Goal: Navigation & Orientation: Find specific page/section

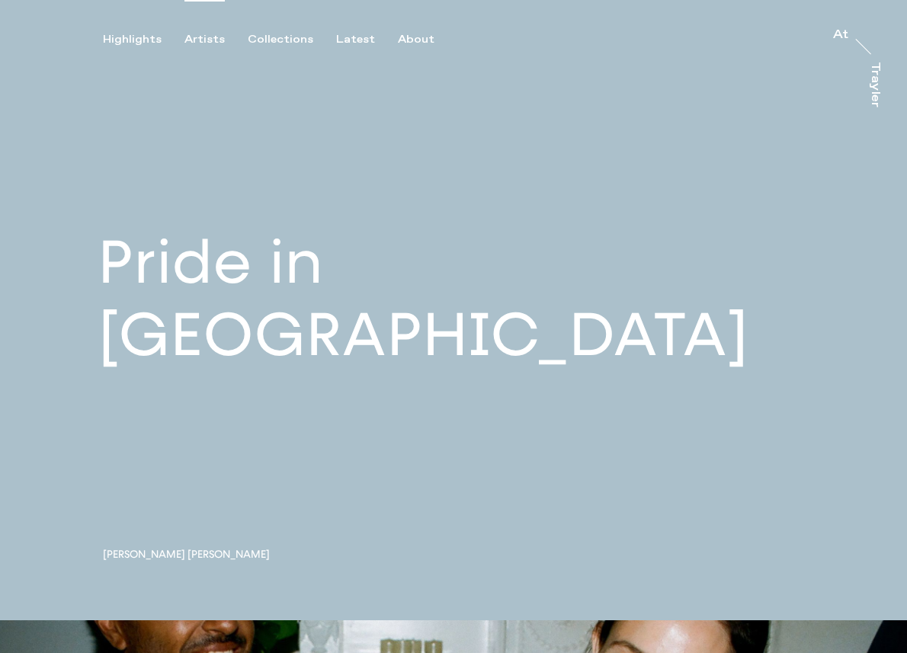
click at [205, 38] on div "Artists" at bounding box center [204, 40] width 40 height 14
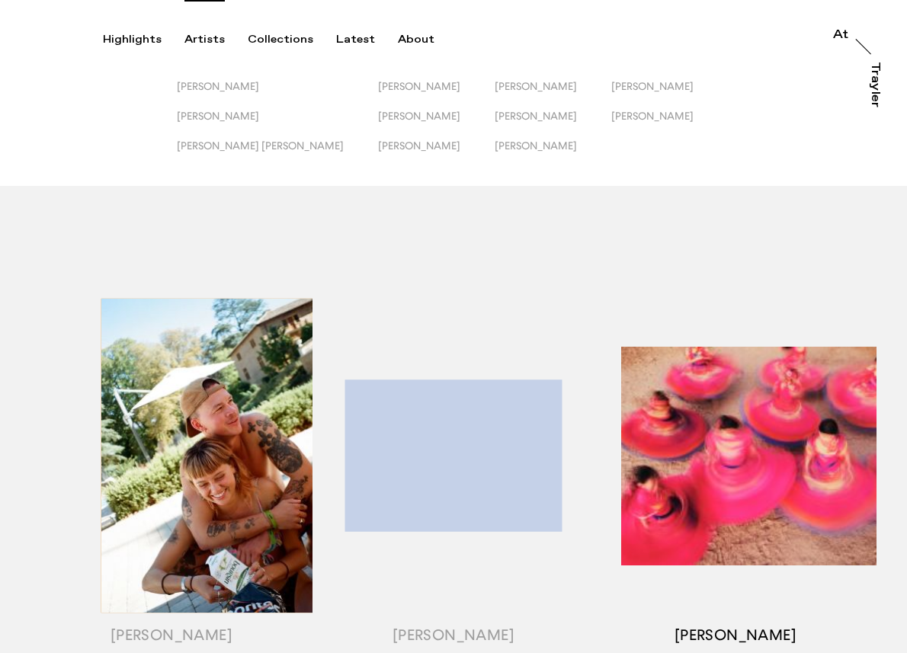
click at [730, 351] on div "button" at bounding box center [736, 475] width 282 height 476
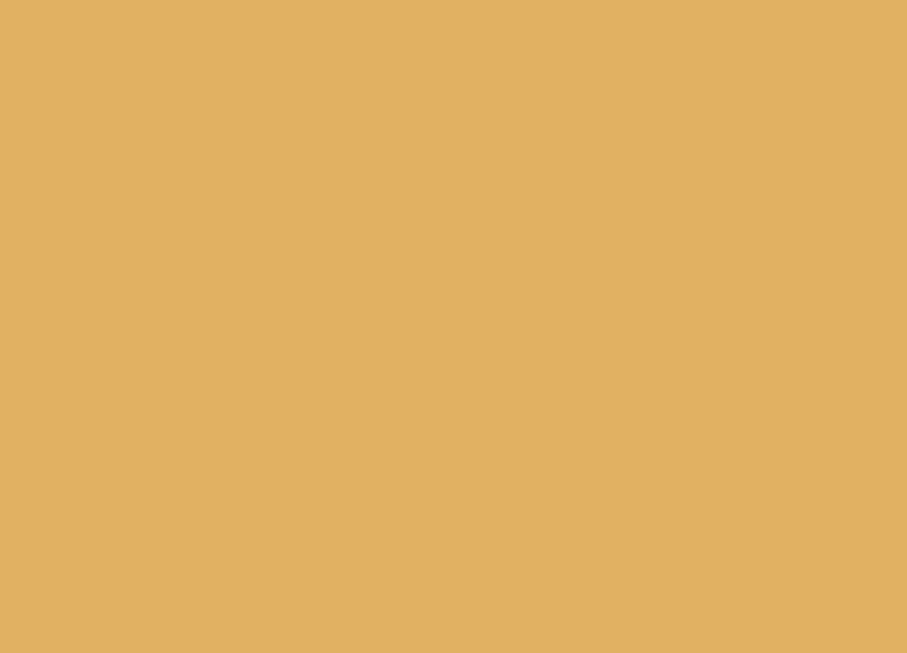
scroll to position [577, 0]
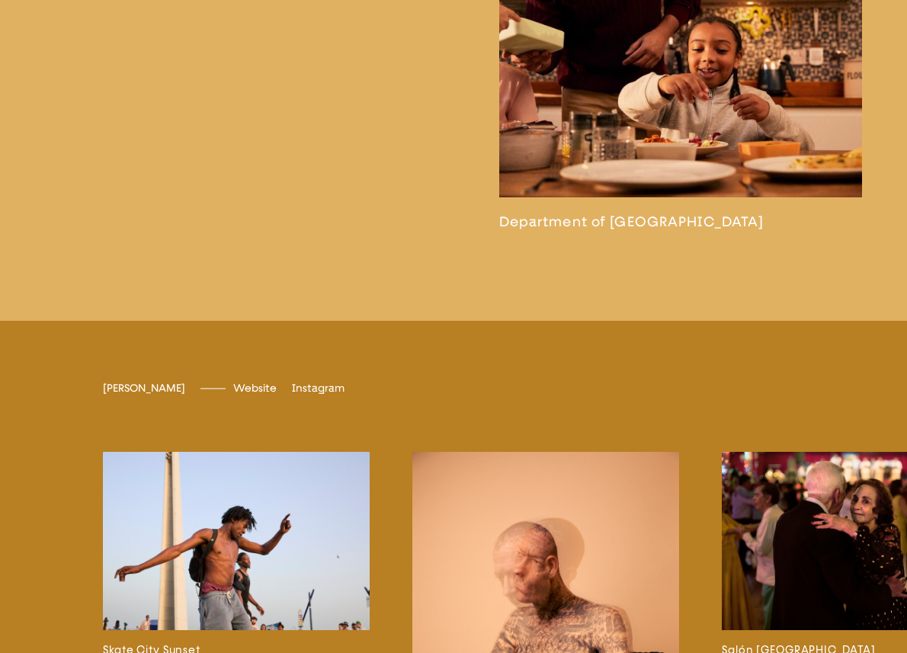
scroll to position [3132, 0]
